Goal: Transaction & Acquisition: Purchase product/service

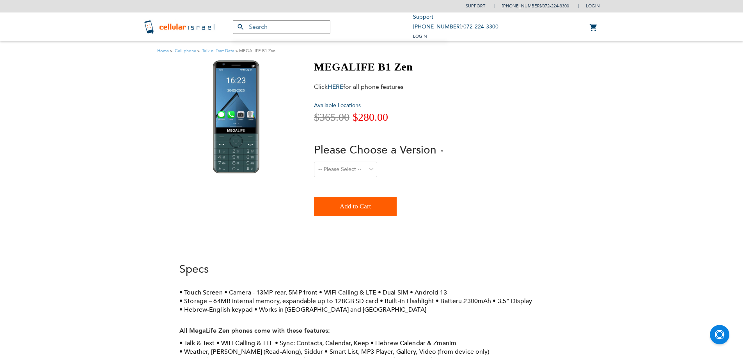
click at [363, 164] on select "-- Please Select -- Level 1. Filtered Email only Level 2. Email + Banking Level…" at bounding box center [345, 170] width 63 height 16
click at [368, 169] on select "-- Please Select -- Level 1. Filtered Email only Level 2. Email + Banking Level…" at bounding box center [345, 170] width 63 height 16
click at [319, 173] on select "-- Please Select -- Level 1. Filtered Email only Level 2. Email + Banking Level…" at bounding box center [345, 170] width 63 height 16
click at [260, 180] on div at bounding box center [235, 140] width 113 height 160
click at [313, 179] on div "MEGALIFE B1 Zen Click HERE for all phone features Available Locations Special P…" at bounding box center [371, 140] width 384 height 160
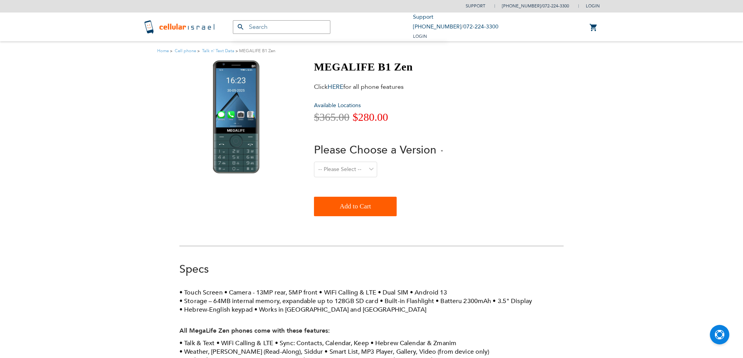
click at [329, 162] on select "-- Please Select -- Level 1. Filtered Email only Level 2. Email + Banking Level…" at bounding box center [345, 170] width 63 height 16
click at [238, 198] on div at bounding box center [235, 140] width 113 height 160
click at [319, 174] on select "-- Please Select -- Level 1. Filtered Email only Level 2. Email + Banking Level…" at bounding box center [345, 170] width 63 height 16
click at [297, 212] on div "MEGALIFE B1 Zen Click HERE for all phone features Available Locations Special P…" at bounding box center [371, 140] width 384 height 160
click at [349, 168] on select "-- Please Select -- Level 1. Filtered Email only Level 2. Email + Banking Level…" at bounding box center [345, 170] width 63 height 16
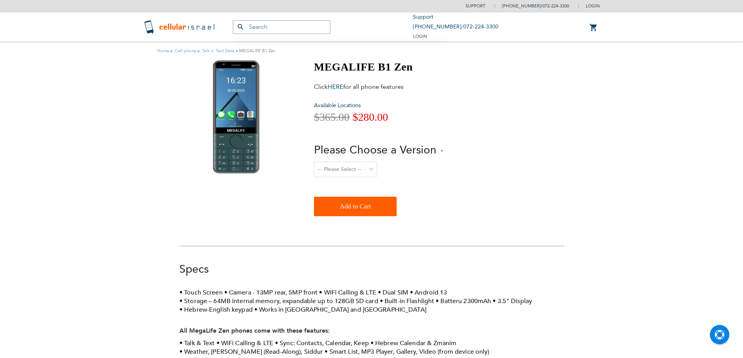
click at [413, 191] on form "Please Choose a Version -- Please Select -- Level 1. Filtered Email only Level …" at bounding box center [378, 177] width 129 height 79
click at [359, 173] on select "-- Please Select -- Level 1. Filtered Email only Level 2. Email + Banking Level…" at bounding box center [345, 170] width 63 height 16
drag, startPoint x: 290, startPoint y: 188, endPoint x: 294, endPoint y: 191, distance: 4.5
click at [290, 189] on div at bounding box center [235, 140] width 113 height 160
click at [329, 172] on select "-- Please Select -- Level 1. Filtered Email only Level 2. Email + Banking Level…" at bounding box center [345, 170] width 63 height 16
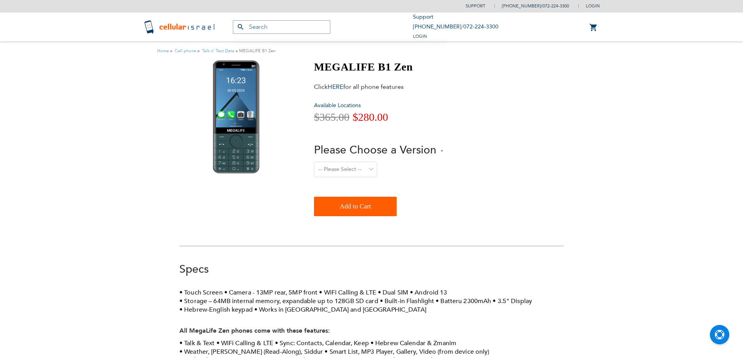
click at [283, 189] on div at bounding box center [235, 140] width 113 height 160
click at [320, 162] on select "-- Please Select -- Level 1. Filtered Email only Level 2. Email + Banking Level…" at bounding box center [345, 170] width 63 height 16
click at [340, 170] on select "-- Please Select -- Level 1. Filtered Email only Level 2. Email + Banking Level…" at bounding box center [345, 170] width 63 height 16
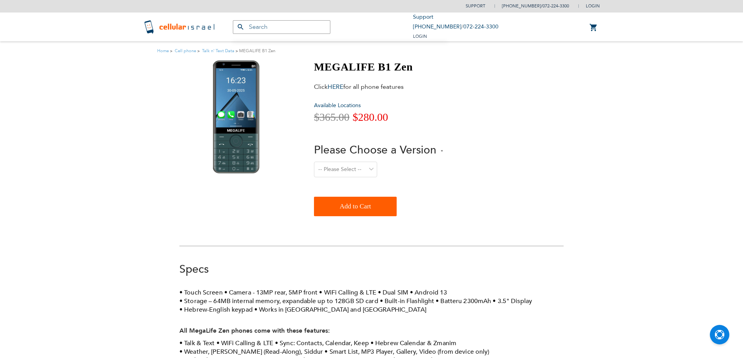
click at [340, 170] on select "-- Please Select -- Level 1. Filtered Email only Level 2. Email + Banking Level…" at bounding box center [345, 170] width 63 height 16
click at [340, 168] on select "-- Please Select -- Level 1. Filtered Email only Level 2. Email + Banking Level…" at bounding box center [345, 170] width 63 height 16
click at [339, 168] on select "-- Please Select -- Level 1. Filtered Email only Level 2. Email + Banking Level…" at bounding box center [345, 170] width 63 height 16
click at [444, 165] on div "MEGALIFE B1 Zen Click HERE for all phone features Available Locations Special P…" at bounding box center [371, 140] width 384 height 160
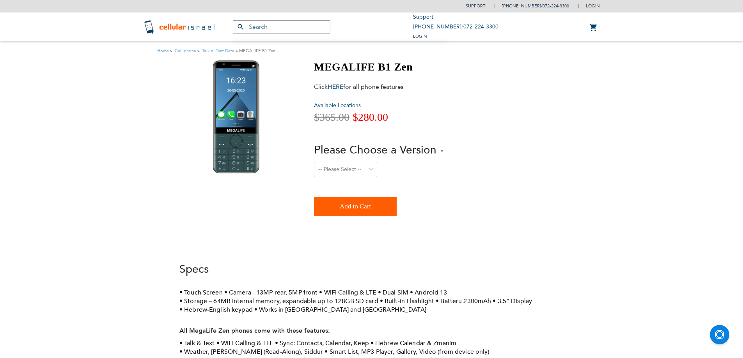
click at [360, 164] on select "-- Please Select -- Level 1. Filtered Email only Level 2. Email + Banking Level…" at bounding box center [345, 170] width 63 height 16
click at [228, 175] on div at bounding box center [235, 140] width 113 height 160
drag, startPoint x: 246, startPoint y: 143, endPoint x: 272, endPoint y: 206, distance: 68.6
